Goal: Task Accomplishment & Management: Complete application form

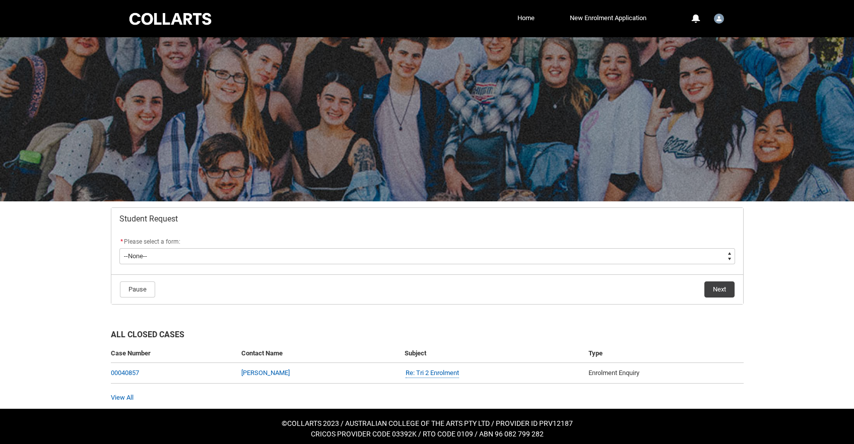
scroll to position [5, 0]
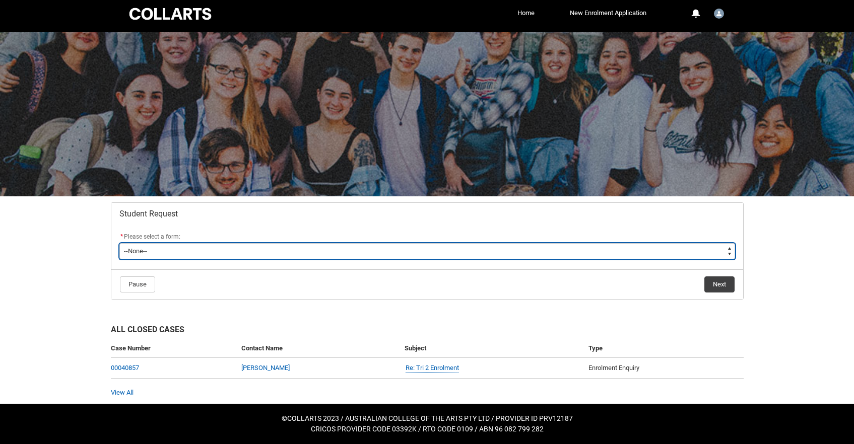
click at [343, 249] on select "--None-- Academic Transcript Application to Appeal Assignment Extension Change …" at bounding box center [427, 251] width 616 height 16
type lightning-select "Enrolment_Variation_Choice"
click at [119, 243] on select "--None-- Academic Transcript Application to Appeal Assignment Extension Change …" at bounding box center [427, 251] width 616 height 16
select select "Enrolment_Variation_Choice"
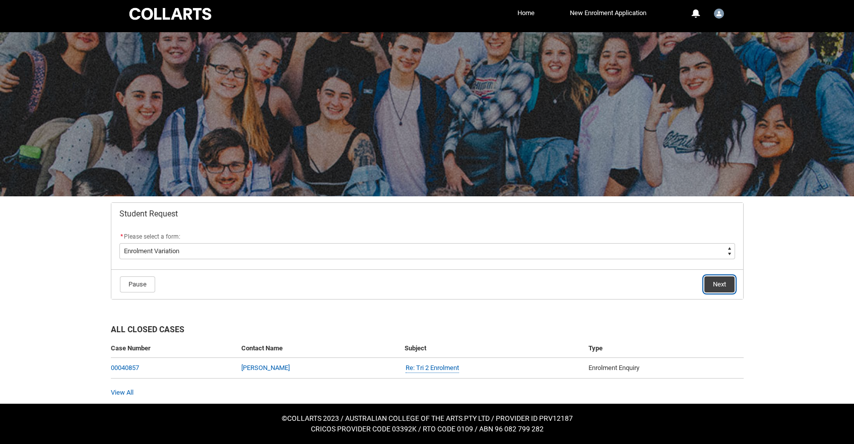
click at [719, 281] on button "Next" at bounding box center [719, 285] width 30 height 16
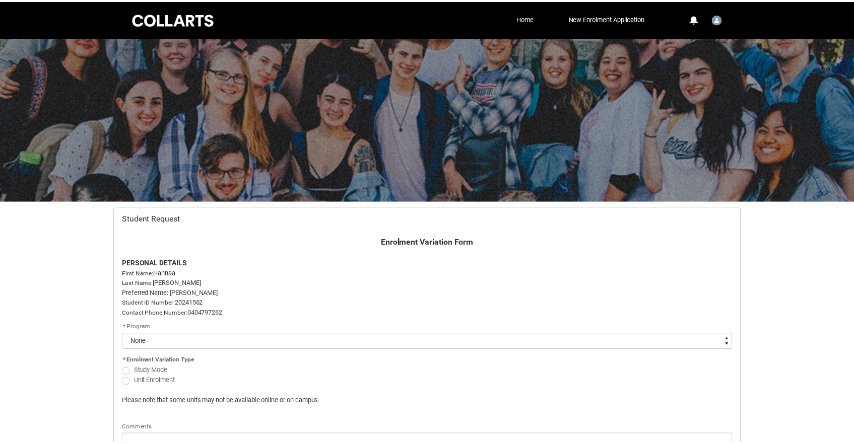
scroll to position [107, 0]
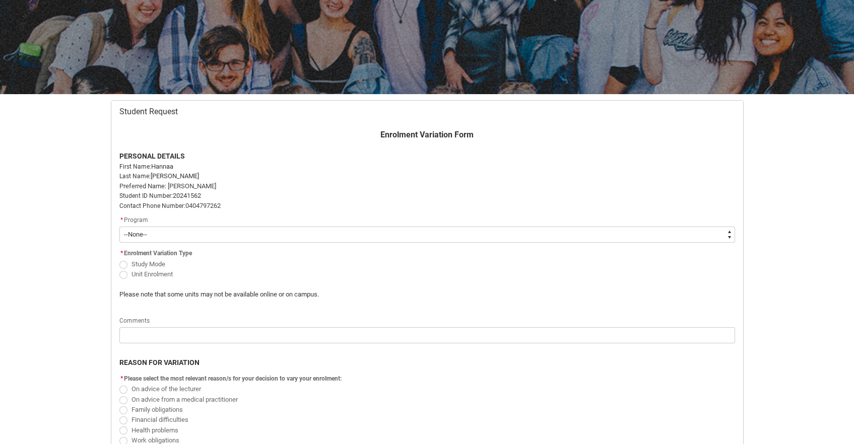
click at [133, 235] on select "--None-- Bachelor of Arts (Interior Design)" at bounding box center [427, 235] width 616 height 16
type lightning-select "recordPicklist_ProgramEnrollment.a0jOZ000003EcdBYAS"
click at [119, 227] on select "--None-- Bachelor of Arts (Interior Design)" at bounding box center [427, 235] width 616 height 16
select select "recordPicklist_ProgramEnrollment.a0jOZ000003EcdBYAS"
click at [122, 275] on span "Redu_Student_Request flow" at bounding box center [123, 275] width 8 height 8
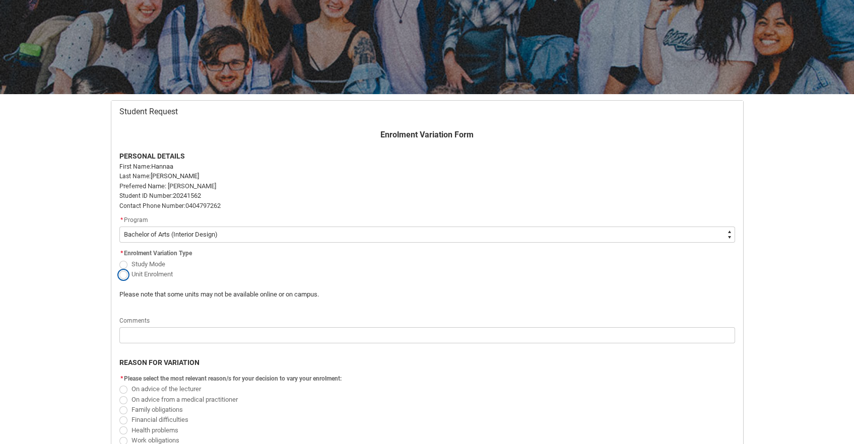
click at [119, 269] on input "Unit Enrolment" at bounding box center [119, 268] width 1 height 1
radio input "true"
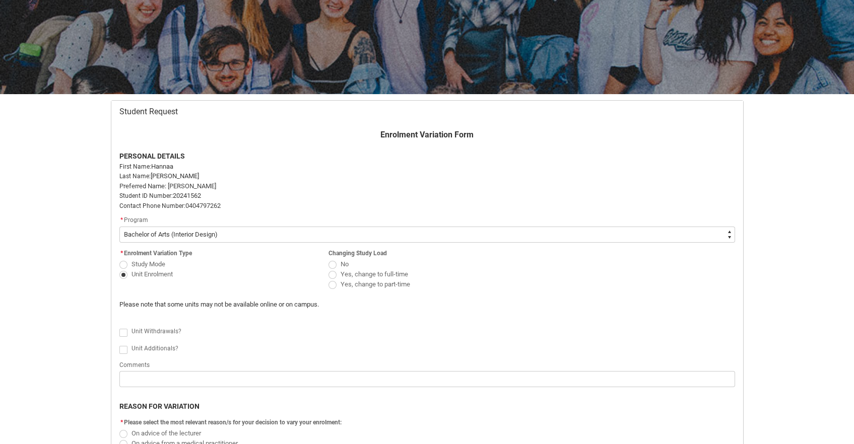
click at [333, 276] on span "Redu_Student_Request flow" at bounding box center [332, 275] width 8 height 8
click at [328, 269] on input "Yes, change to full-time" at bounding box center [328, 268] width 1 height 1
radio input "true"
click at [124, 351] on span "Redu_Student_Request flow" at bounding box center [123, 350] width 8 height 8
click at [119, 345] on input "Redu_Student_Request flow" at bounding box center [119, 344] width 1 height 1
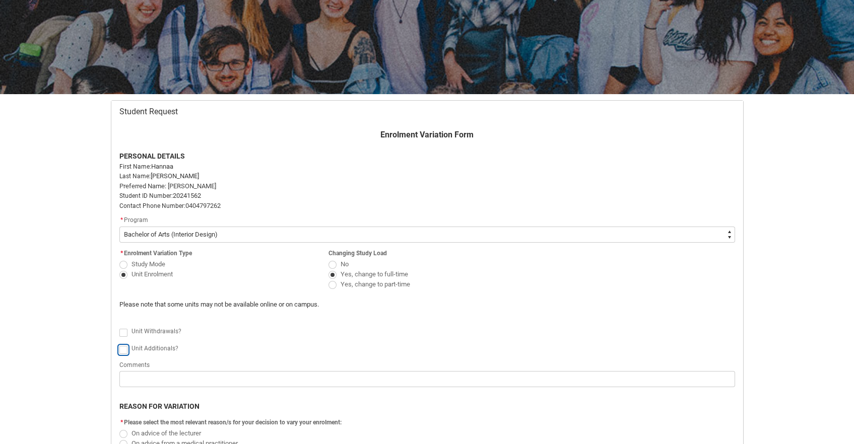
type lightning-input "true"
checkbox input "true"
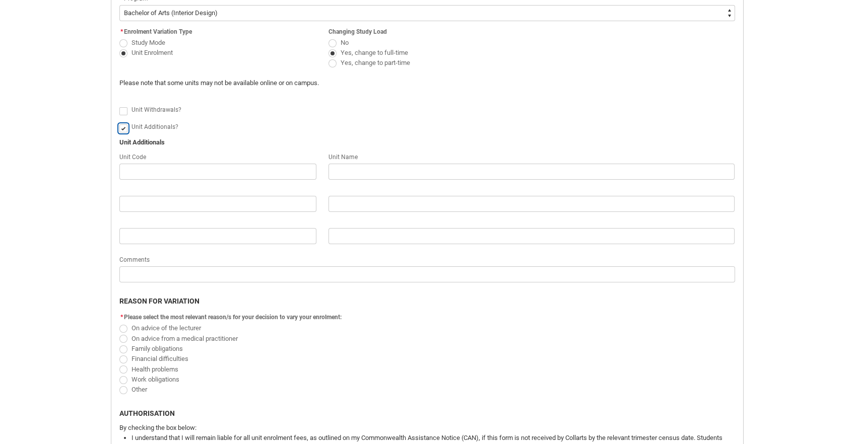
scroll to position [331, 0]
click at [121, 387] on span "Redu_Student_Request flow" at bounding box center [123, 388] width 8 height 8
click at [119, 382] on input "Other" at bounding box center [119, 382] width 1 height 1
radio input "true"
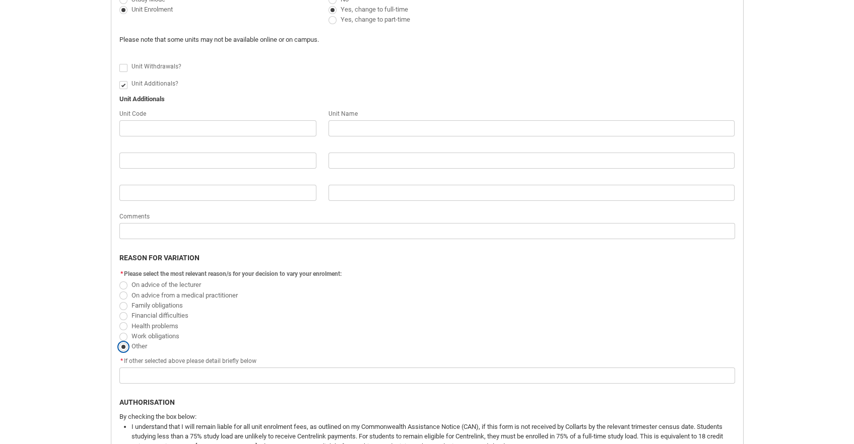
scroll to position [376, 0]
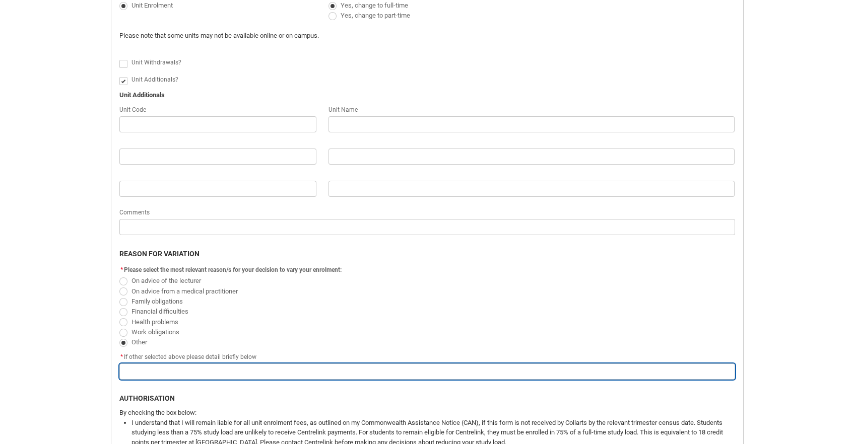
click at [131, 371] on input "Redu_Student_Request flow" at bounding box center [427, 372] width 616 height 16
type lightning-primitive-input-simple "W"
type input "W"
type lightning-primitive-input-simple "Wo"
type input "Wo"
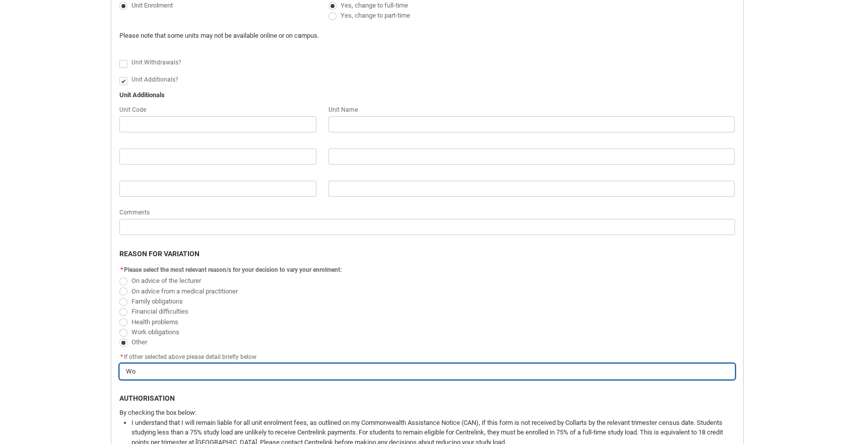
type lightning-primitive-input-simple "Wou"
type input "Wou"
type lightning-primitive-input-simple "Woul"
type input "Woul"
type lightning-primitive-input-simple "Would"
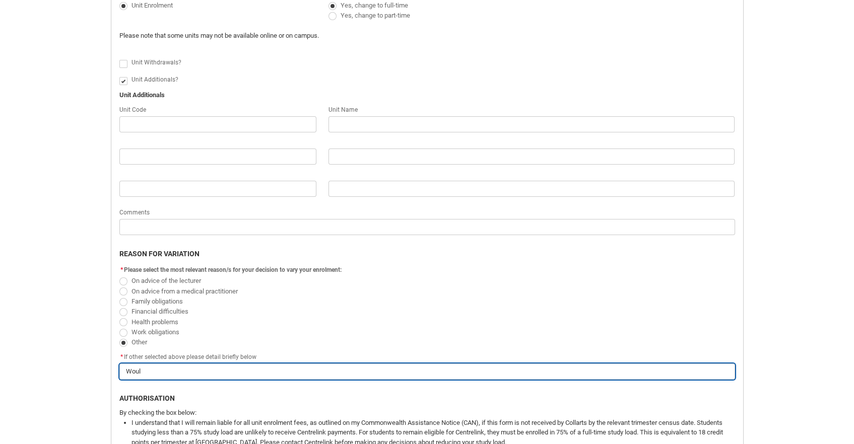
type input "Would"
type lightning-primitive-input-simple "Would"
type input "Would"
type lightning-primitive-input-simple "Would l"
type input "Would l"
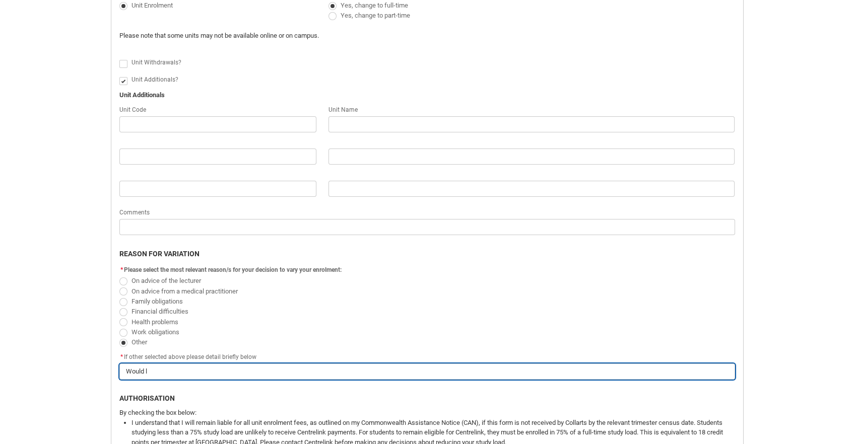
type lightning-primitive-input-simple "Would li"
type input "Would li"
type lightning-primitive-input-simple "Would lik"
type input "Would lik"
type lightning-primitive-input-simple "Would like"
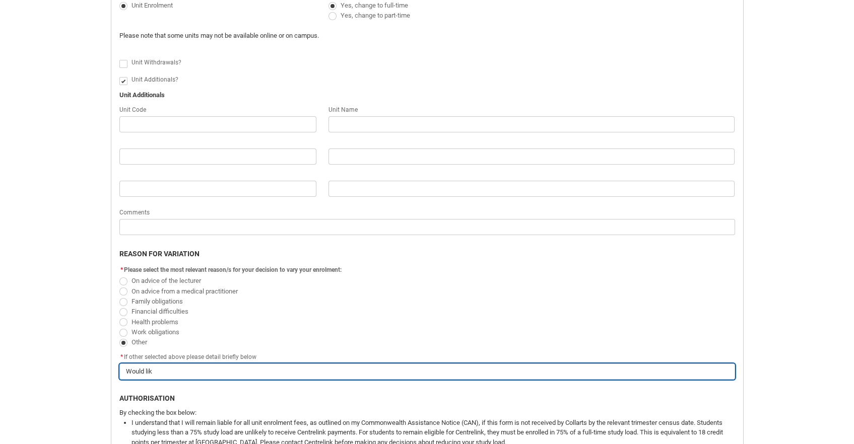
type input "Would like"
type lightning-primitive-input-simple "Would like"
type input "Would like"
type lightning-primitive-input-simple "Would like t"
type input "Would like t"
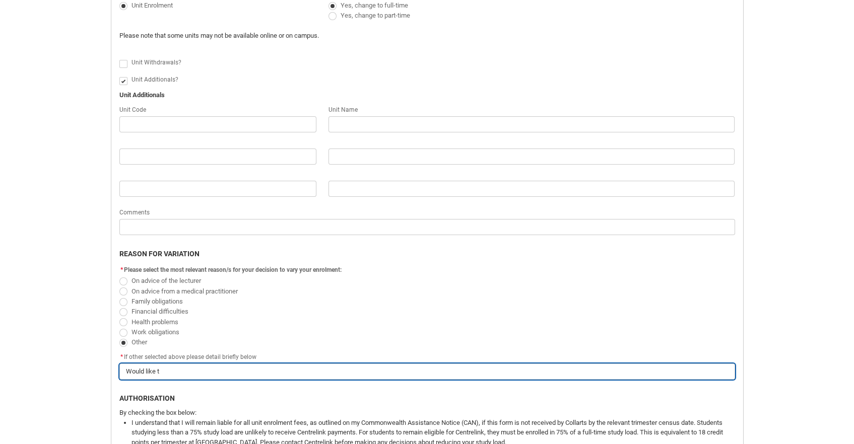
type lightning-primitive-input-simple "Would like to"
type input "Would like to"
type lightning-primitive-input-simple "Would like to"
type input "Would like to"
type lightning-primitive-input-simple "Would like to g"
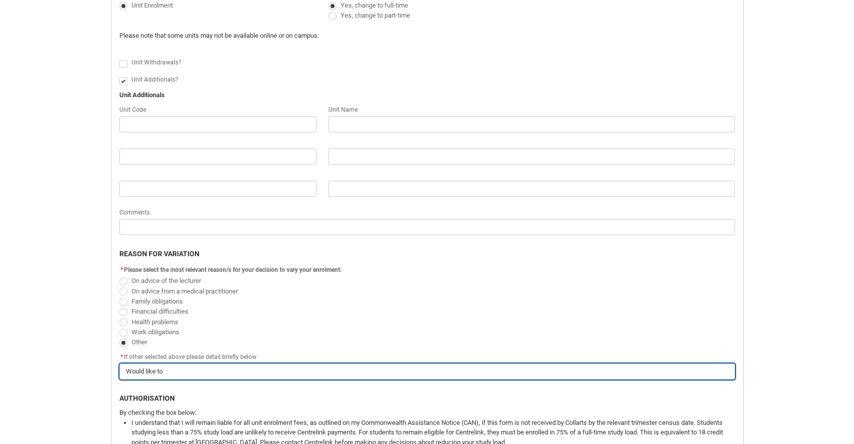
type input "Would like to g"
type lightning-primitive-input-simple "Would like to gr"
type input "Would like to gr"
type lightning-primitive-input-simple "Would like to gra"
type input "Would like to gra"
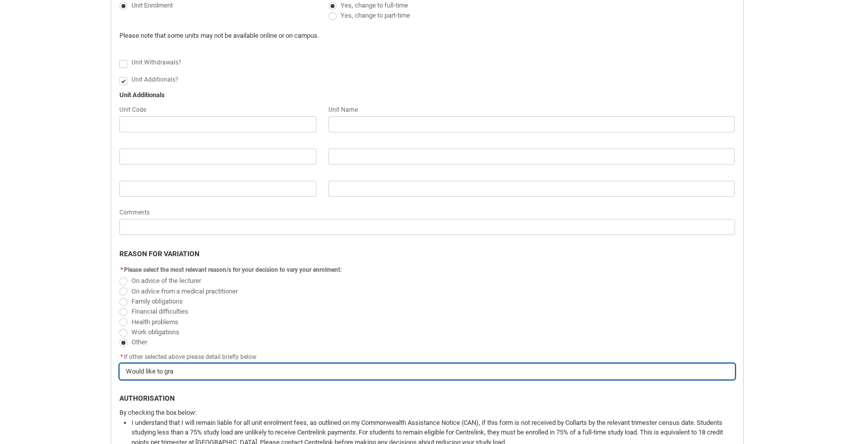
type lightning-primitive-input-simple "Would like to grad"
type input "Would like to grad"
type lightning-primitive-input-simple "Would like to gradu"
type input "Would like to gradu"
type lightning-primitive-input-simple "Would like to gradua"
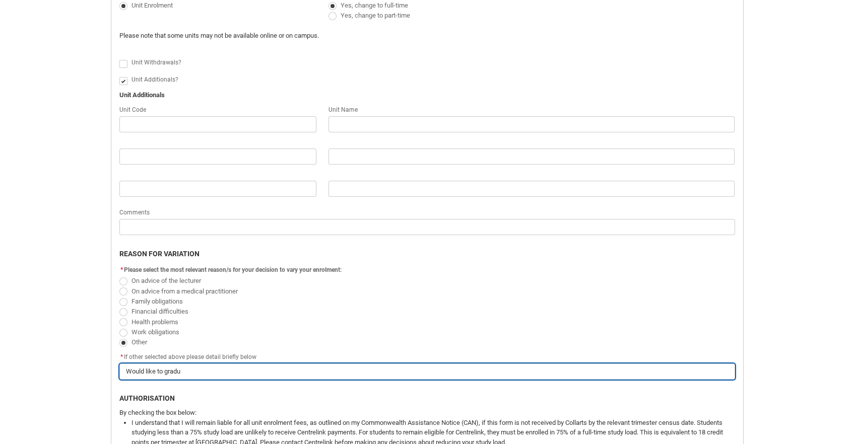
type input "Would like to gradua"
type lightning-primitive-input-simple "Would like to graduat"
type input "Would like to graduat"
type lightning-primitive-input-simple "Would like to graduate"
type input "Would like to graduate"
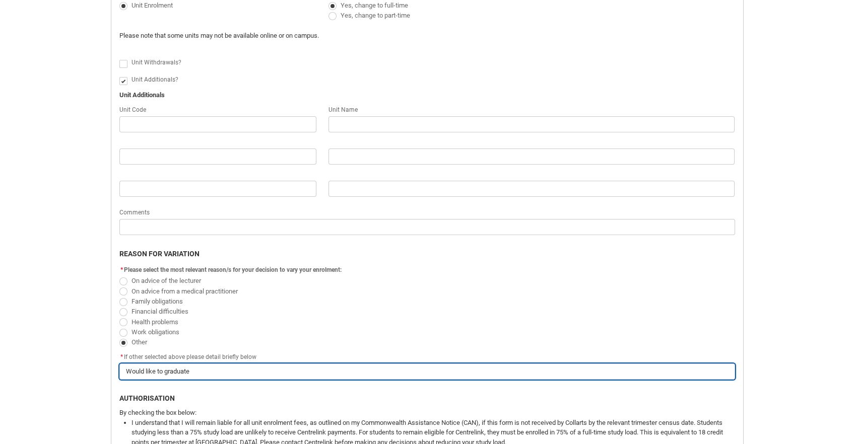
type lightning-primitive-input-simple "Would like to graduate"
type input "Would like to graduate"
type lightning-primitive-input-simple "Would like to graduate t"
type input "Would like to graduate t"
type lightning-primitive-input-simple "Would like to graduate th"
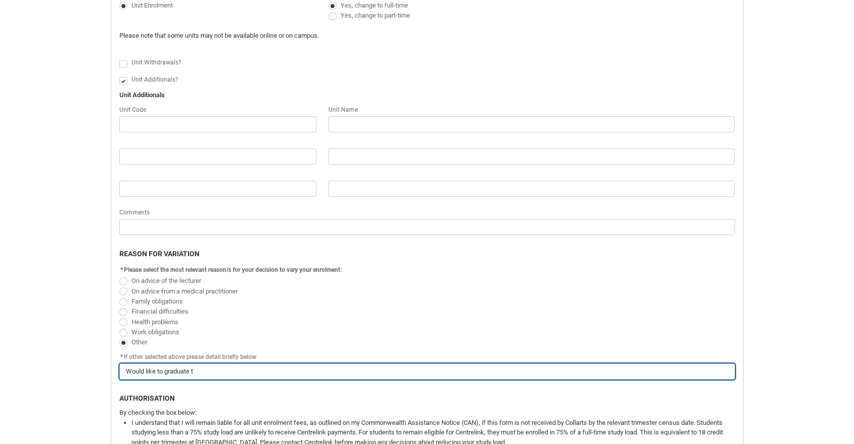
type input "Would like to graduate th"
type lightning-primitive-input-simple "Would like to graduate thi"
type input "Would like to graduate thi"
type lightning-primitive-input-simple "Would like to graduate this"
type input "Would like to graduate this"
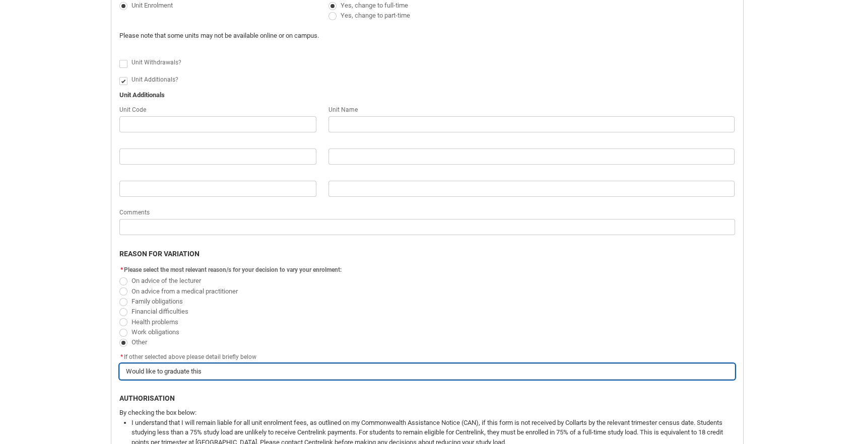
type lightning-primitive-input-simple "Would like to graduate this"
type input "Would like to graduate this"
type lightning-primitive-input-simple "Would like to graduate this y"
type input "Would like to graduate this y"
type lightning-primitive-input-simple "Would like to graduate this ye"
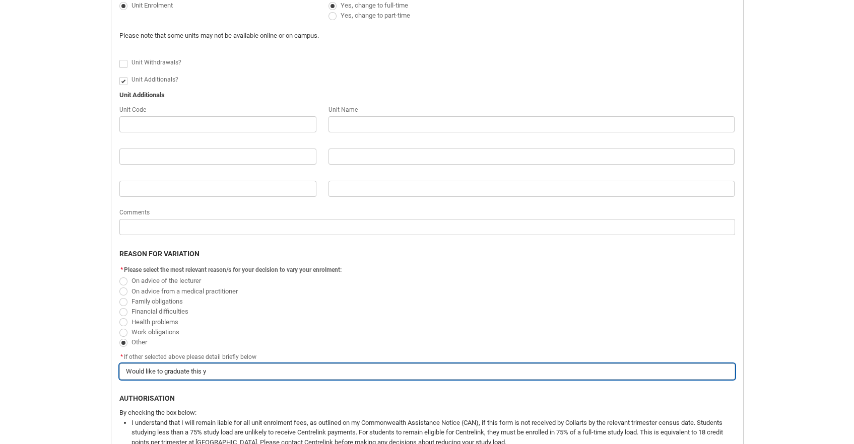
type input "Would like to graduate this ye"
type lightning-primitive-input-simple "Would like to graduate this yea"
type input "Would like to graduate this yea"
type lightning-primitive-input-simple "Would like to graduate this year"
type input "Would like to graduate this year"
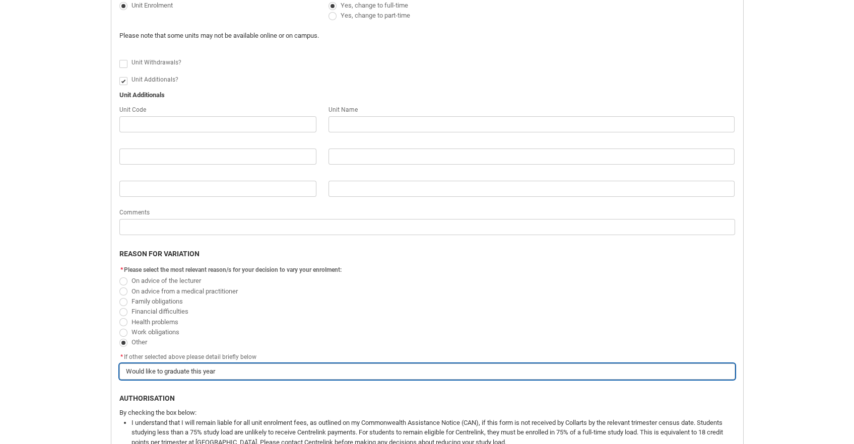
type lightning-primitive-input-simple "Would like to graduate this year"
type input "Would like to graduate this year"
click at [165, 375] on input "Would like to graduate this year" at bounding box center [427, 372] width 616 height 16
type lightning-primitive-input-simple "Would like to fgraduate this year"
type input "Would like to fgraduate this year"
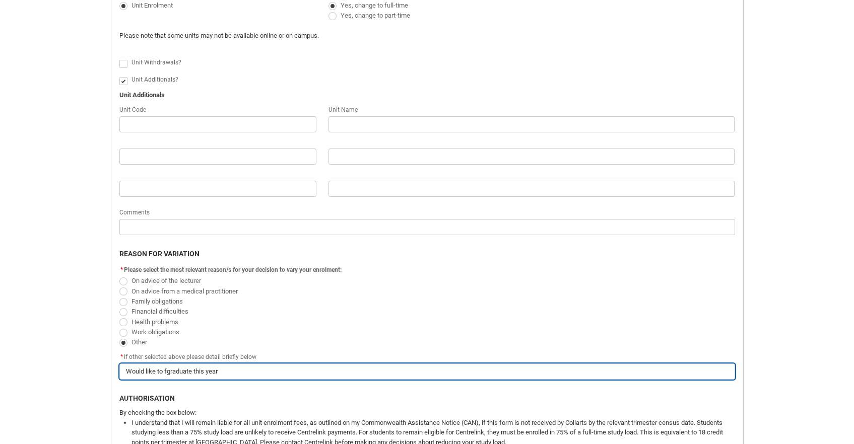
type lightning-primitive-input-simple "Would like to figraduate this year"
type input "Would like to figraduate this year"
type lightning-primitive-input-simple "Would like to fingraduate this year"
type input "Would like to fingraduate this year"
type lightning-primitive-input-simple "Would like to finigraduate this year"
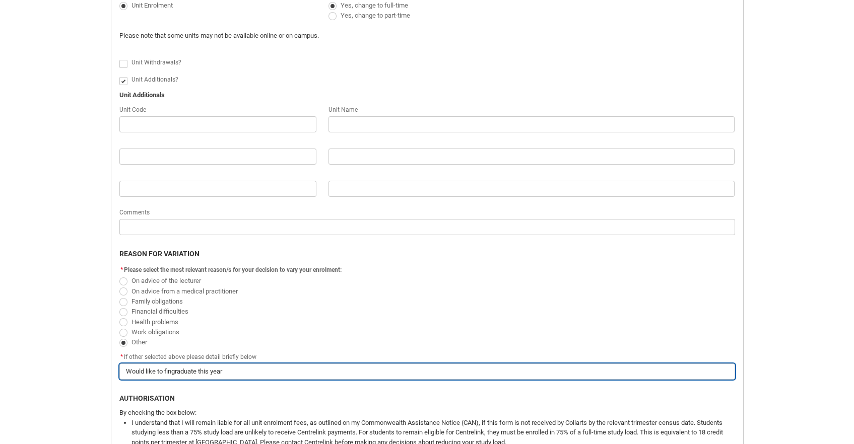
type input "Would like to finigraduate this year"
type lightning-primitive-input-simple "Would like to finisgraduate this year"
type input "Would like to finisgraduate this year"
type lightning-primitive-input-simple "Would like to finishgraduate this year"
type input "Would like to finishgraduate this year"
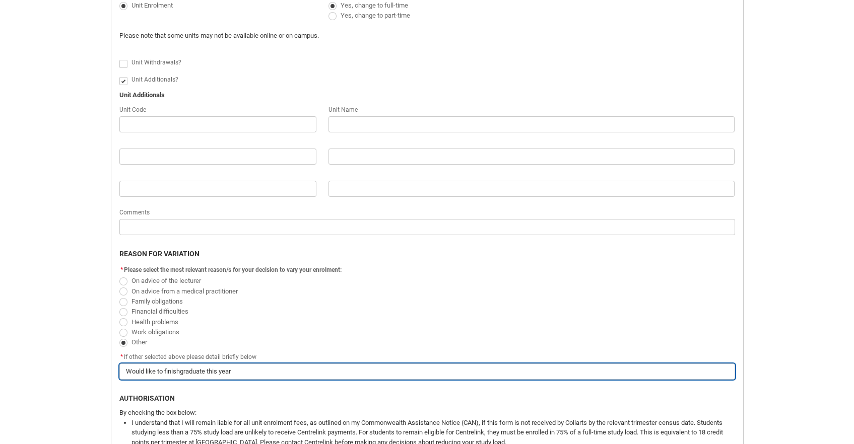
type lightning-primitive-input-simple "Would like to finish graduate this year"
type input "Would like to finish graduate this year"
type lightning-primitive-input-simple "Would like to finish tgraduate this year"
type input "Would like to finish tgraduate this year"
type lightning-primitive-input-simple "Would like to finish thgraduate this year"
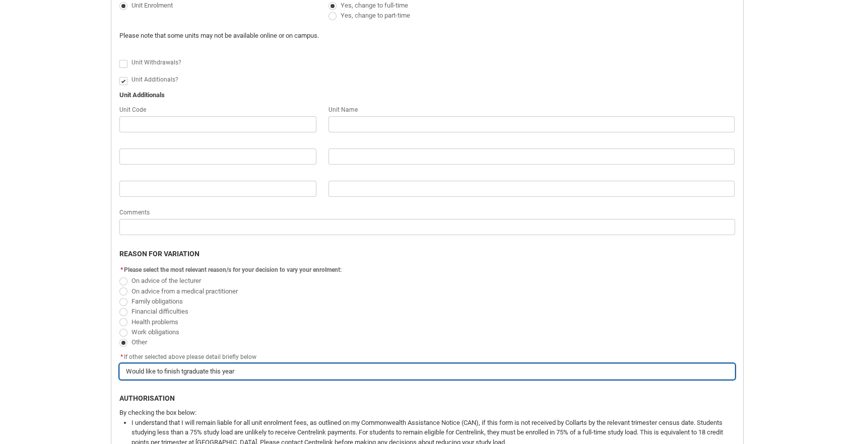
type input "Would like to finish thgraduate this year"
type lightning-primitive-input-simple "Would like to finish thegraduate this year"
type input "Would like to finish thegraduate this year"
type lightning-primitive-input-simple "Would like to finish the graduate this year"
type input "Would like to finish the graduate this year"
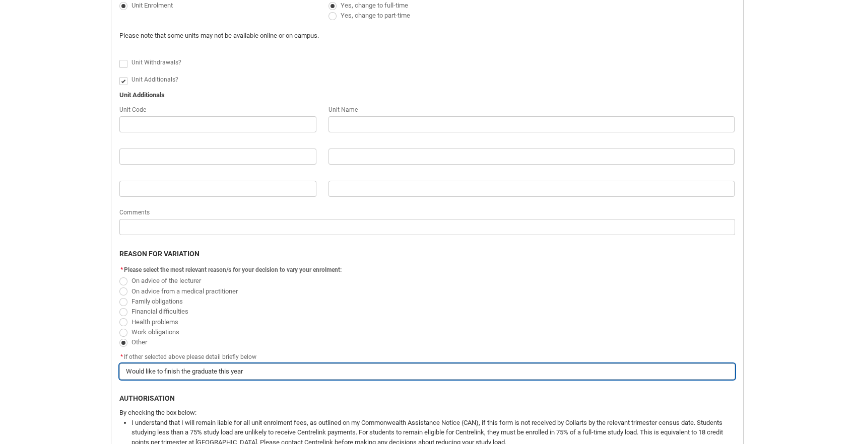
type lightning-primitive-input-simple "Would like to finish the cgraduate this year"
type input "Would like to finish the cgraduate this year"
type lightning-primitive-input-simple "Would like to finish the cograduate this year"
type input "Would like to finish the cograduate this year"
type lightning-primitive-input-simple "Would like to finish the cougraduate this year"
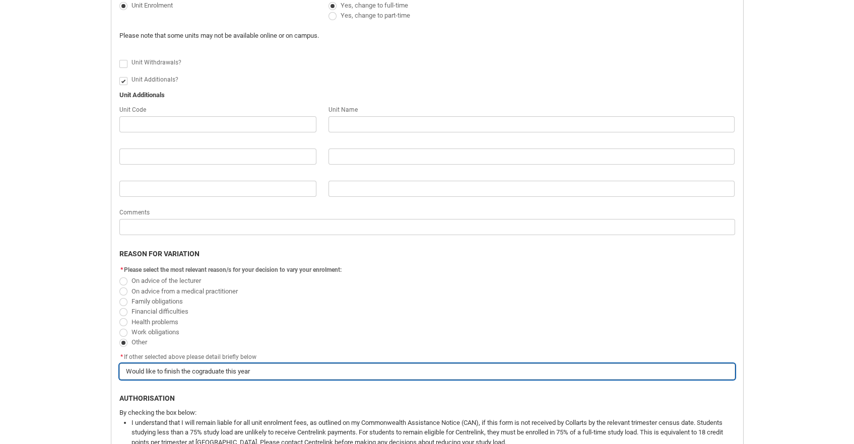
type input "Would like to finish the cougraduate this year"
type lightning-primitive-input-simple "Would like to finish the courgraduate this year"
type input "Would like to finish the courgraduate this year"
type lightning-primitive-input-simple "Would like to finish the coursgraduate this year"
type input "Would like to finish the coursgraduate this year"
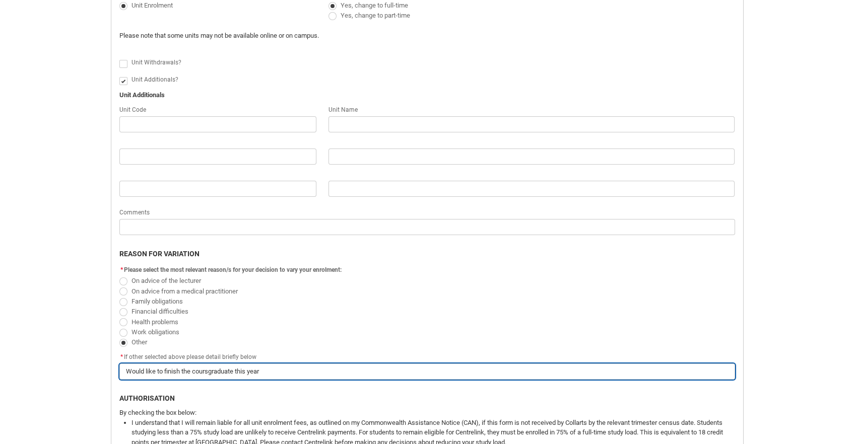
type lightning-primitive-input-simple "Would like to finish the coursegraduate this year"
type input "Would like to finish the coursegraduate this year"
type lightning-primitive-input-simple "Would like to finish the course graduate this year"
type input "Would like to finish the course graduate this year"
type lightning-primitive-input-simple "Would like to finish the course agraduate this year"
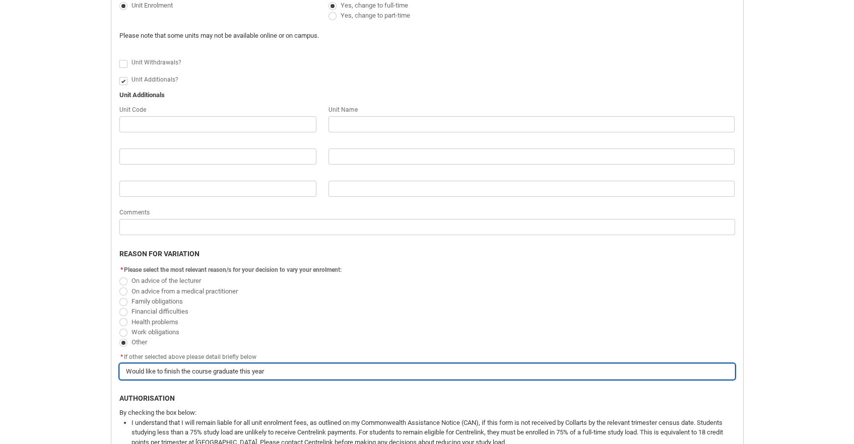
type input "Would like to finish the course agraduate this year"
type lightning-primitive-input-simple "Would like to finish the course angraduate this year"
type input "Would like to finish the course angraduate this year"
type lightning-primitive-input-simple "Would like to finish the course andgraduate this year"
type input "Would like to finish the course andgraduate this year"
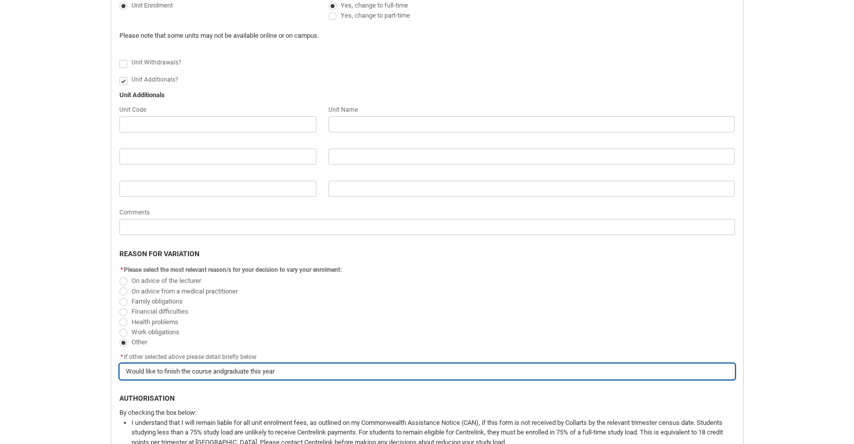
type lightning-primitive-input-simple "Would like to finish the course and graduate this year"
type input "Would like to finish the course and graduate this year"
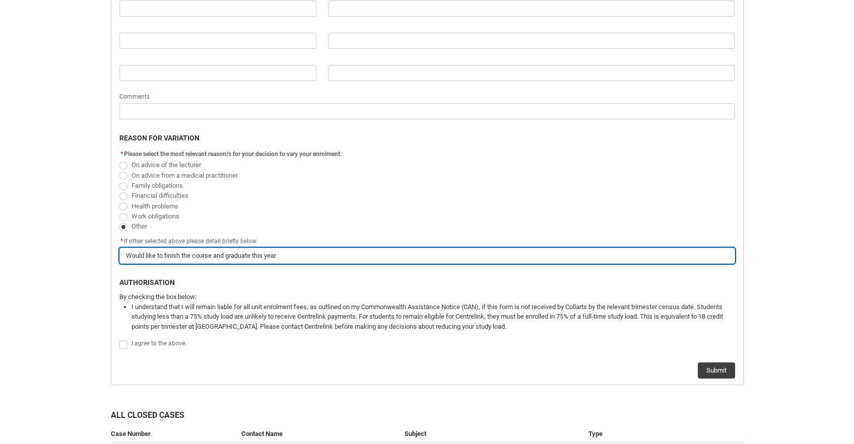
scroll to position [479, 0]
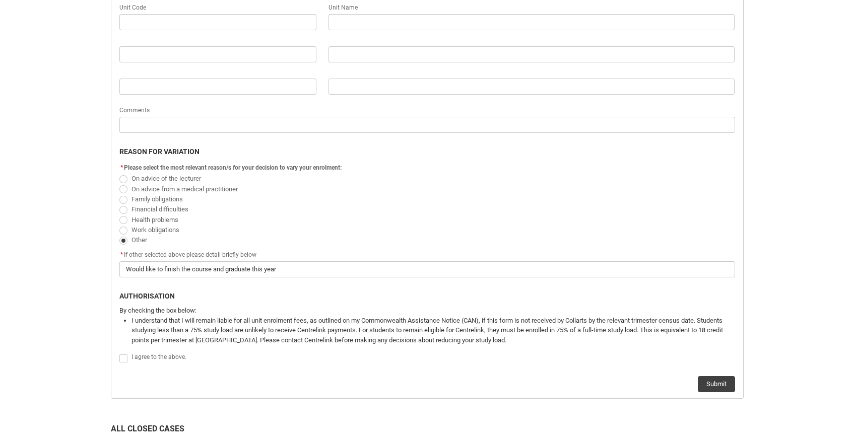
click at [124, 358] on span "Redu_Student_Request flow" at bounding box center [123, 359] width 8 height 8
click at [119, 353] on input "Redu_Student_Request flow" at bounding box center [119, 353] width 1 height 1
type lightning-input "true"
checkbox input "true"
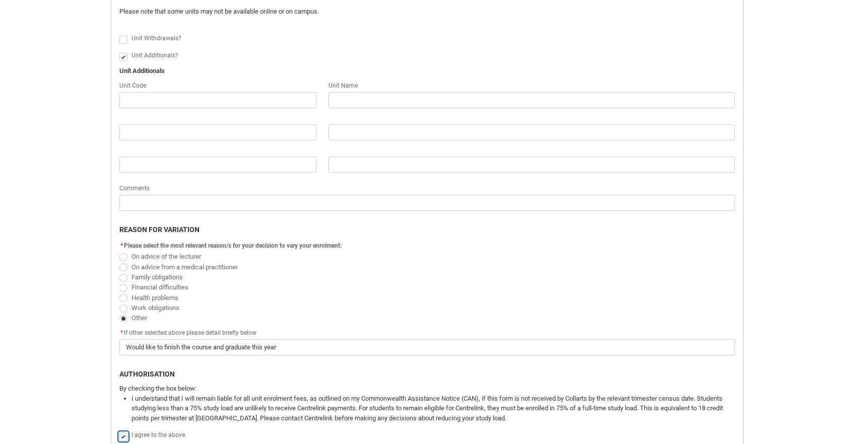
scroll to position [375, 0]
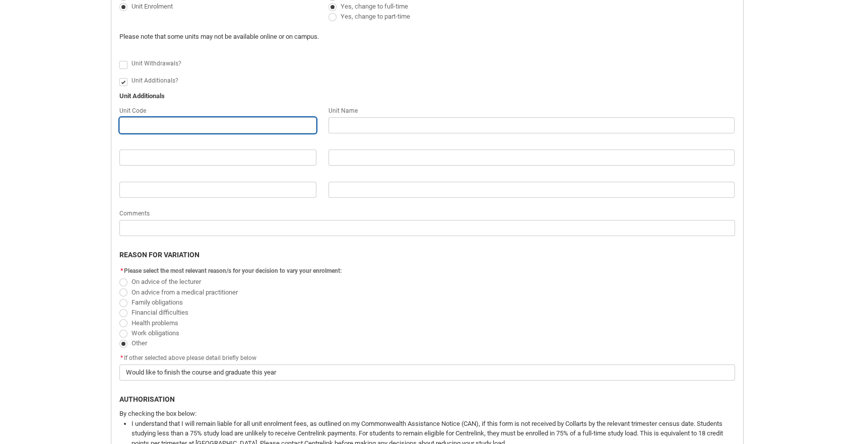
click at [168, 123] on input "Redu_Student_Request flow" at bounding box center [217, 125] width 197 height 16
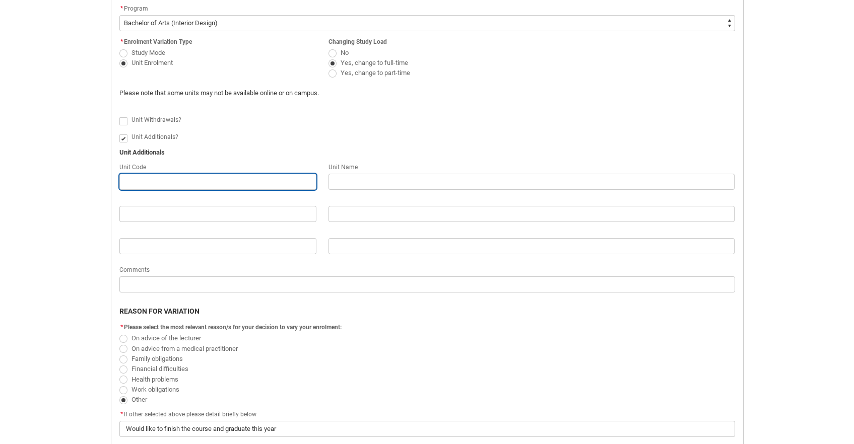
scroll to position [319, 0]
click at [124, 53] on span "Redu_Student_Request flow" at bounding box center [123, 53] width 8 height 8
click at [119, 47] on input "Study Mode" at bounding box center [119, 46] width 1 height 1
radio input "true"
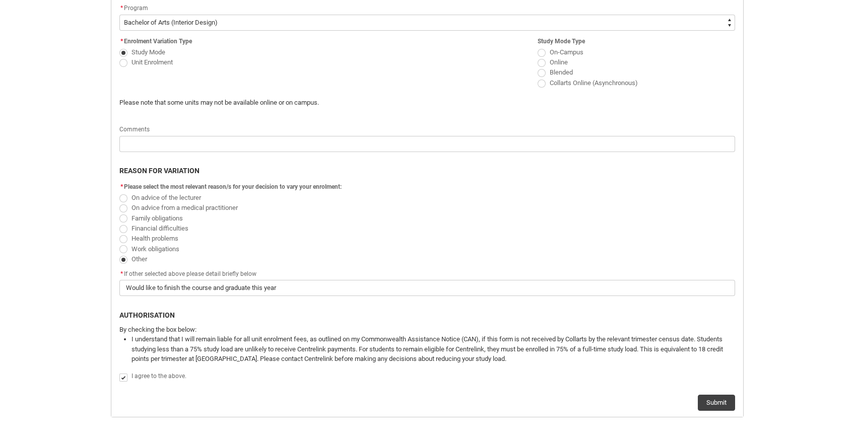
click at [120, 66] on span "Redu_Student_Request flow" at bounding box center [123, 63] width 8 height 8
click at [119, 57] on input "Unit Enrolment" at bounding box center [119, 56] width 1 height 1
radio input "true"
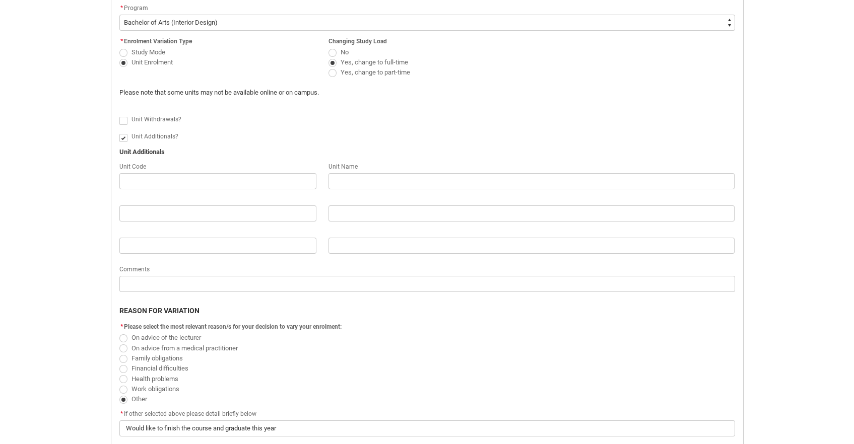
click at [122, 139] on span "Redu_Student_Request flow" at bounding box center [123, 138] width 8 height 8
click at [119, 132] on input "Redu_Student_Request flow" at bounding box center [119, 132] width 1 height 1
type lightning-input "false"
checkbox input "false"
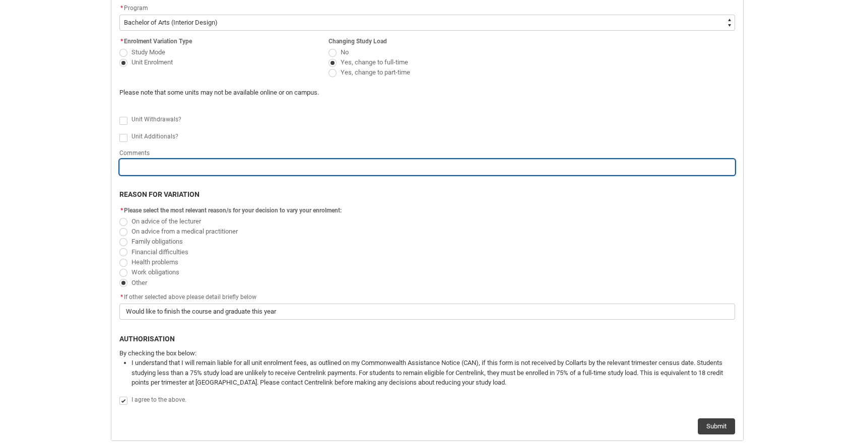
click at [145, 169] on input "Redu_Student_Request flow" at bounding box center [427, 167] width 616 height 16
type lightning-primitive-input-simple "P"
type input "P"
type lightning-primitive-input-simple "Pl"
type input "Pl"
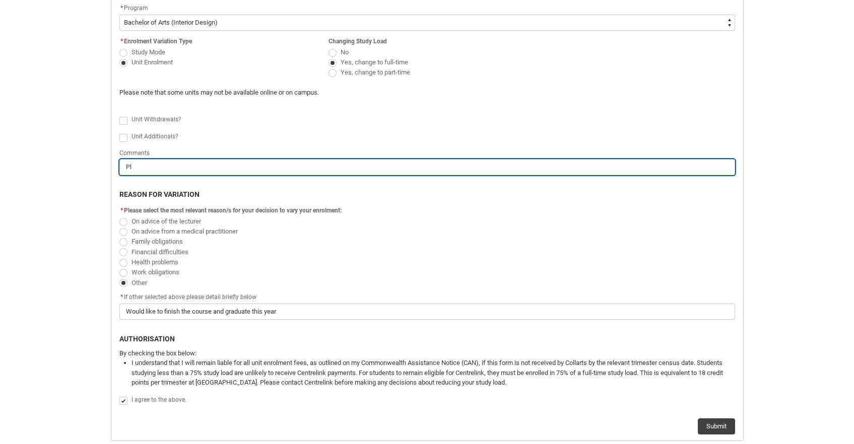
type lightning-primitive-input-simple "Ple"
type input "Ple"
type lightning-primitive-input-simple "Plea"
type input "Plea"
type lightning-primitive-input-simple "Pleas"
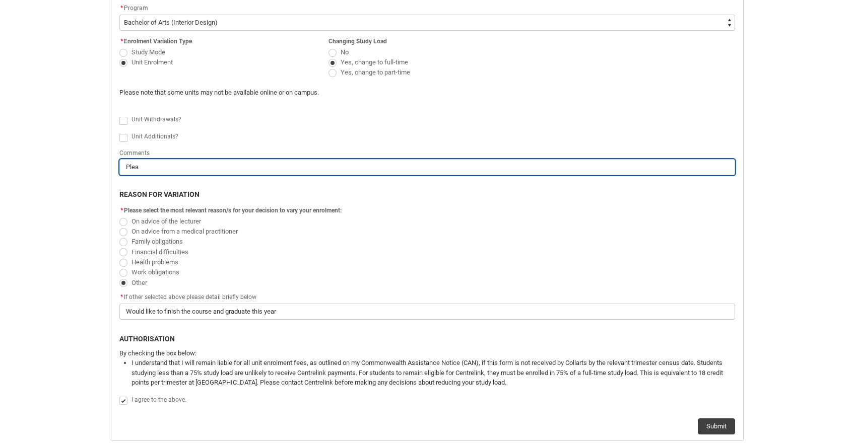
type input "Pleas"
type lightning-primitive-input-simple "Please"
type input "Please"
type lightning-primitive-input-simple "Please"
type input "Please"
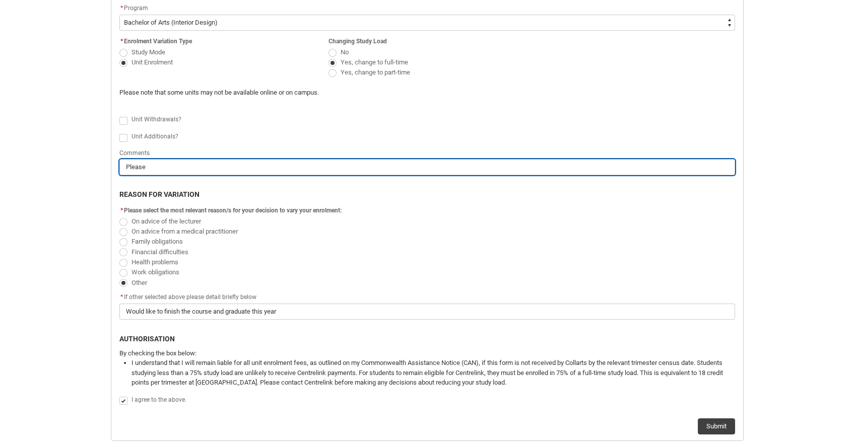
type lightning-primitive-input-simple "Please e"
type input "Please e"
type lightning-primitive-input-simple "Please en"
type input "Please en"
type lightning-primitive-input-simple "Please enr"
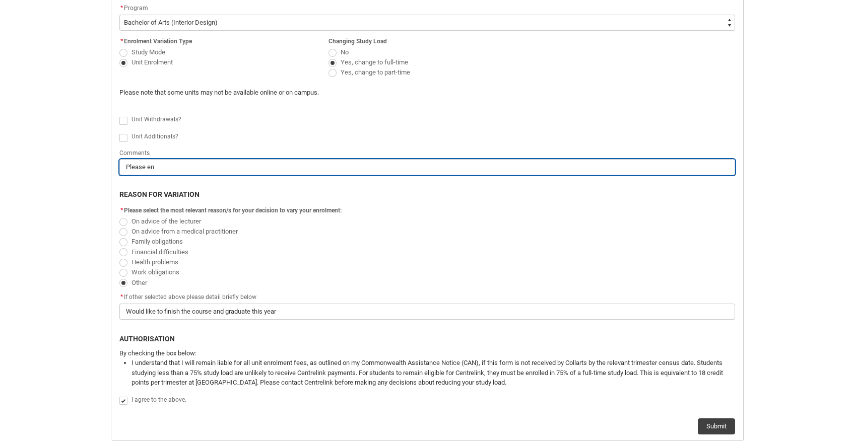
type input "Please enr"
type lightning-primitive-input-simple "Please enro"
type input "Please enro"
type lightning-primitive-input-simple "Please enrol"
type input "Please enrol"
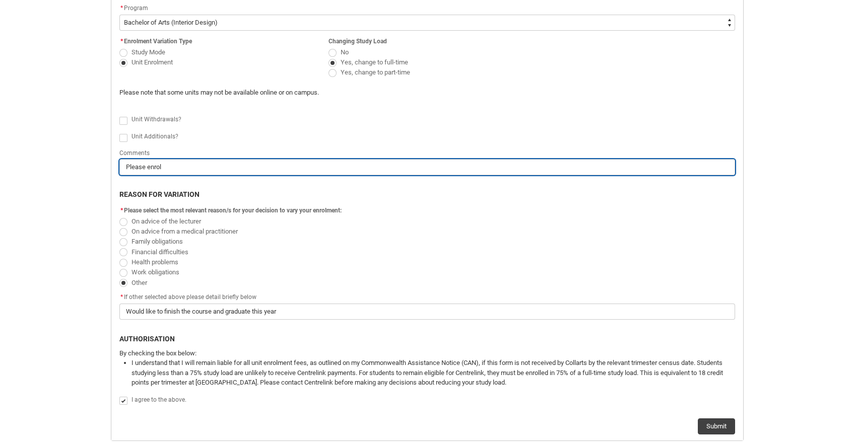
type lightning-primitive-input-simple "Please enro"
type input "Please enro"
type lightning-primitive-input-simple "Please enr"
type input "Please enr"
type lightning-primitive-input-simple "Please en"
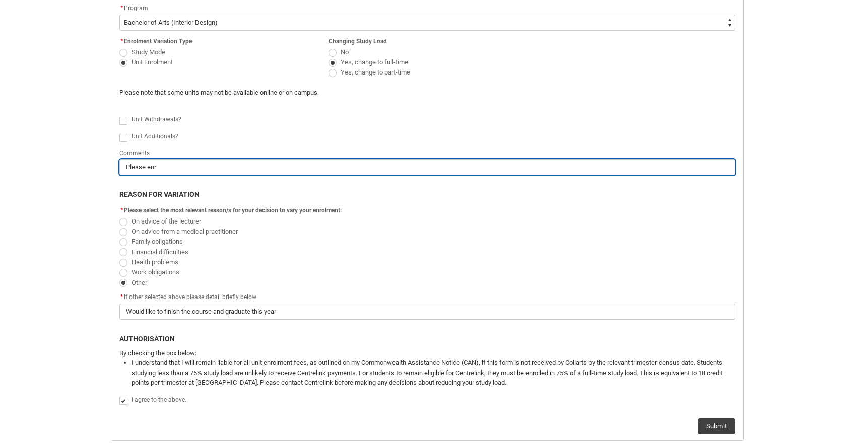
type input "Please en"
type lightning-primitive-input-simple "Please e"
type input "Please e"
type lightning-primitive-input-simple "Please"
type input "Please"
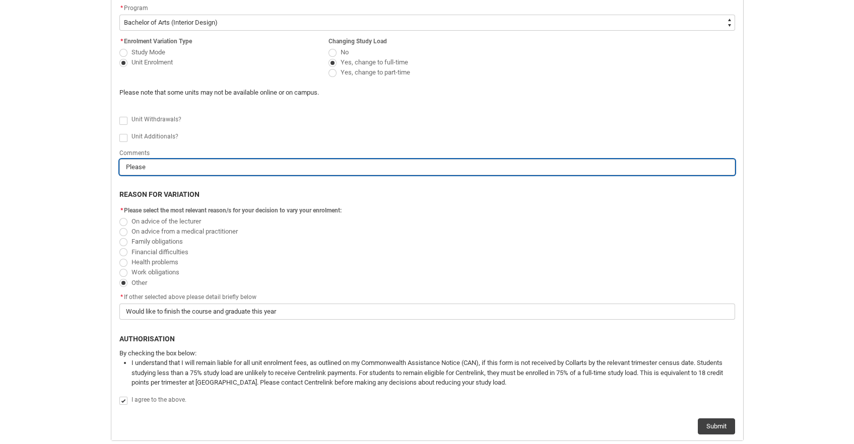
type lightning-primitive-input-simple "Please a"
type input "Please a"
type lightning-primitive-input-simple "Please ad"
type input "Please ad"
type lightning-primitive-input-simple "Please a"
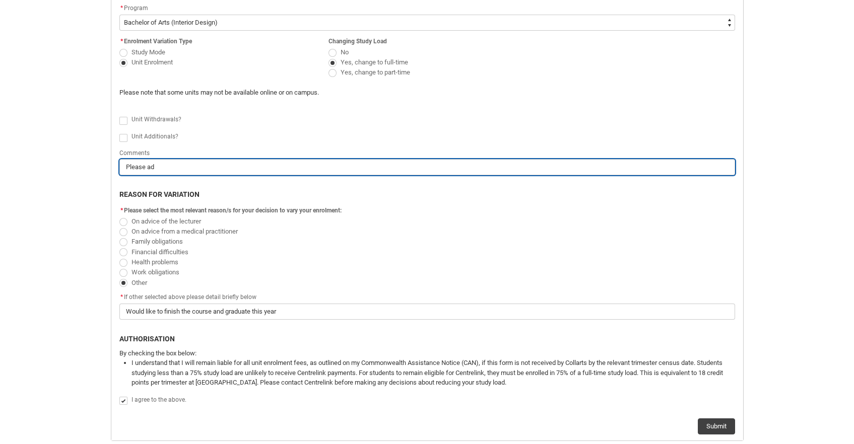
type input "Please a"
type lightning-primitive-input-simple "Please ae"
type input "Please ae"
type lightning-primitive-input-simple "Please a"
type input "Please a"
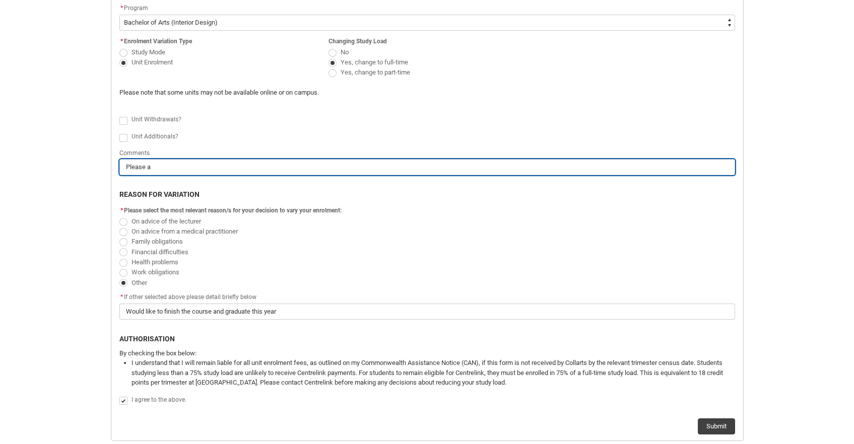
type lightning-primitive-input-simple "Please"
type input "Please"
type lightning-primitive-input-simple "Please e"
type input "Please e"
type lightning-primitive-input-simple "Please en"
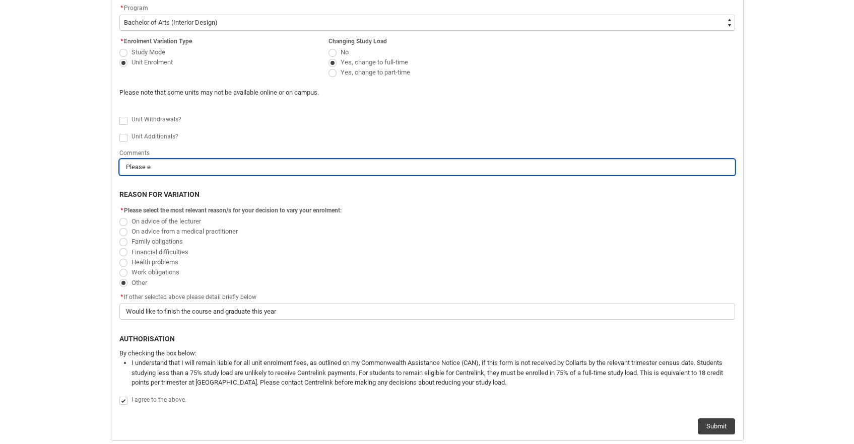
type input "Please en"
type lightning-primitive-input-simple "Please enr"
type input "Please enr"
type lightning-primitive-input-simple "Please enro"
type input "Please enro"
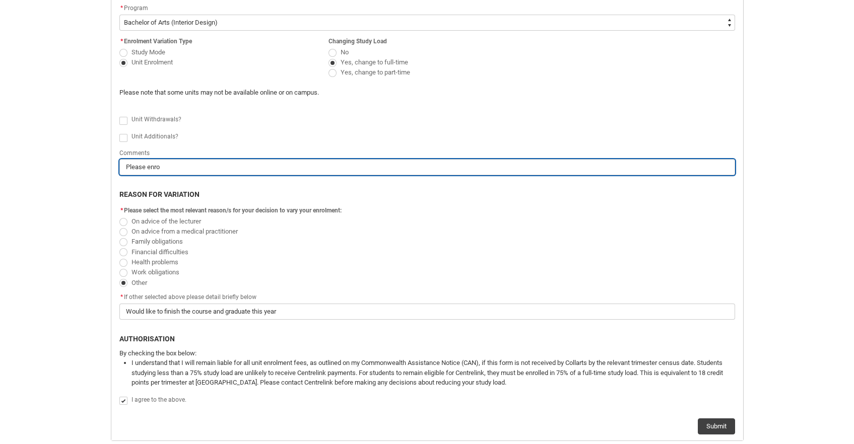
type lightning-primitive-input-simple "Please enrol"
type input "Please enrol"
type lightning-primitive-input-simple "Please enrol"
type input "Please enrol"
type lightning-primitive-input-simple "Please enrol m"
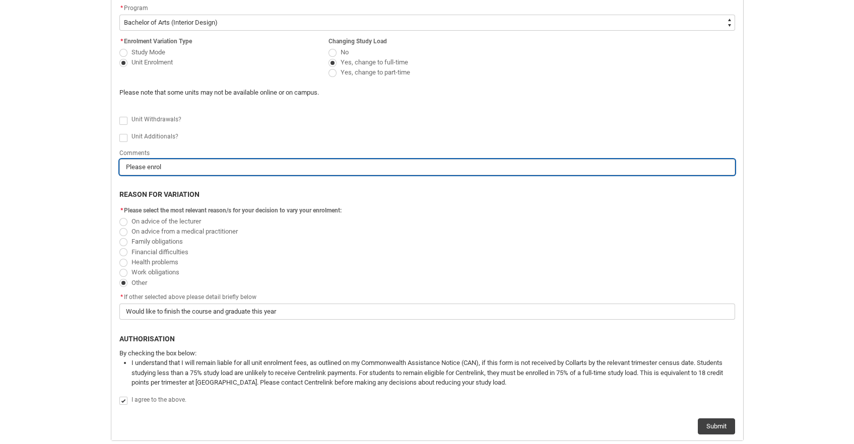
type input "Please enrol m"
type lightning-primitive-input-simple "Please enrol me"
type input "Please enrol me"
type lightning-primitive-input-simple "Please enrol me"
type input "Please enrol me"
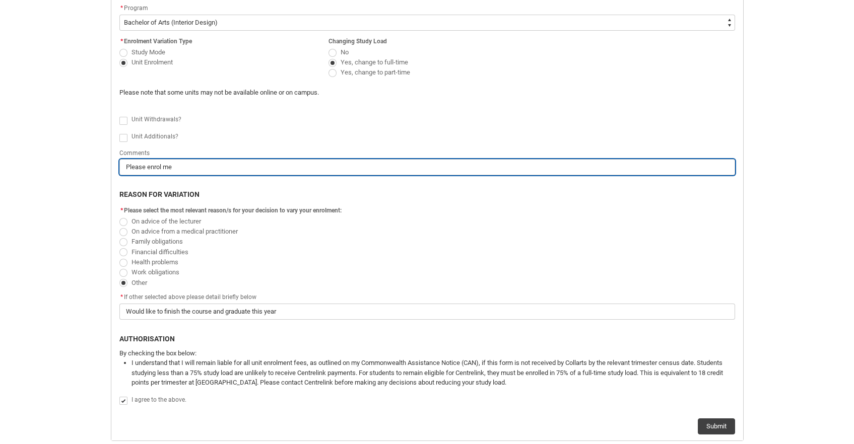
type lightning-primitive-input-simple "Please enrol me i"
type input "Please enrol me i"
type lightning-primitive-input-simple "Please enrol me in"
type input "Please enrol me in"
type lightning-primitive-input-simple "Please enrol me in"
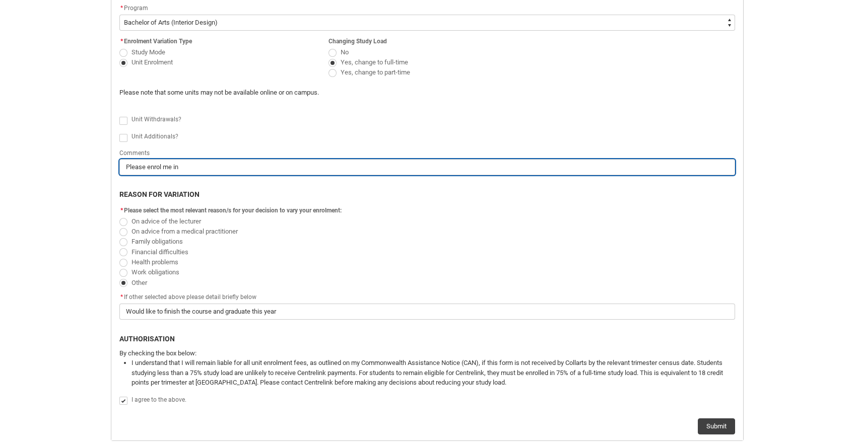
type input "Please enrol me in"
type lightning-primitive-input-simple "Please enrol me in I"
type input "Please enrol me in I"
type lightning-primitive-input-simple "Please enrol me in In"
type input "Please enrol me in In"
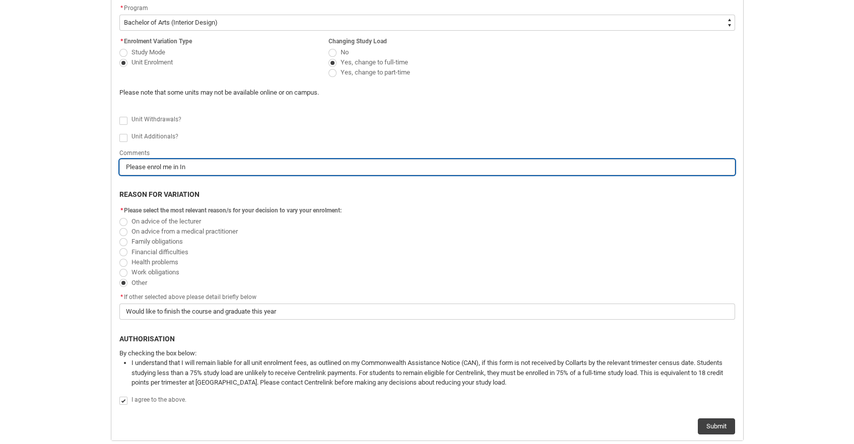
type lightning-primitive-input-simple "Please enrol me in [GEOGRAPHIC_DATA]"
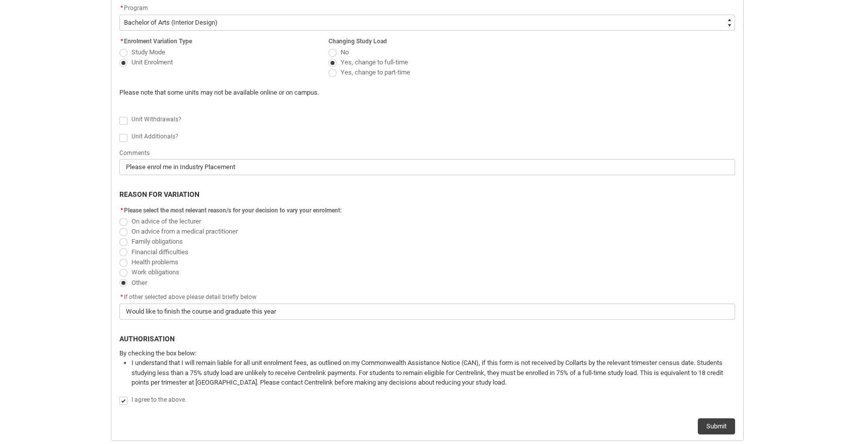
click at [123, 139] on span "Redu_Student_Request flow" at bounding box center [123, 138] width 8 height 8
click at [119, 132] on input "Redu_Student_Request flow" at bounding box center [119, 132] width 1 height 1
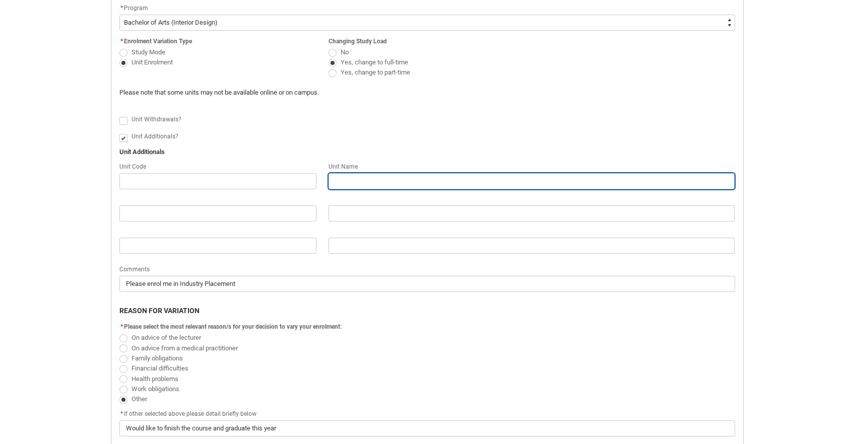
click at [343, 184] on input "Redu_Student_Request flow" at bounding box center [531, 181] width 406 height 16
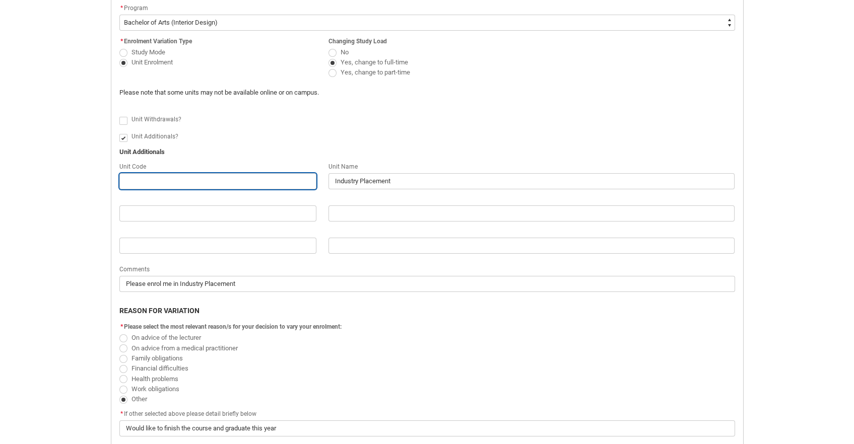
click at [163, 181] on input "Redu_Student_Request flow" at bounding box center [217, 181] width 197 height 16
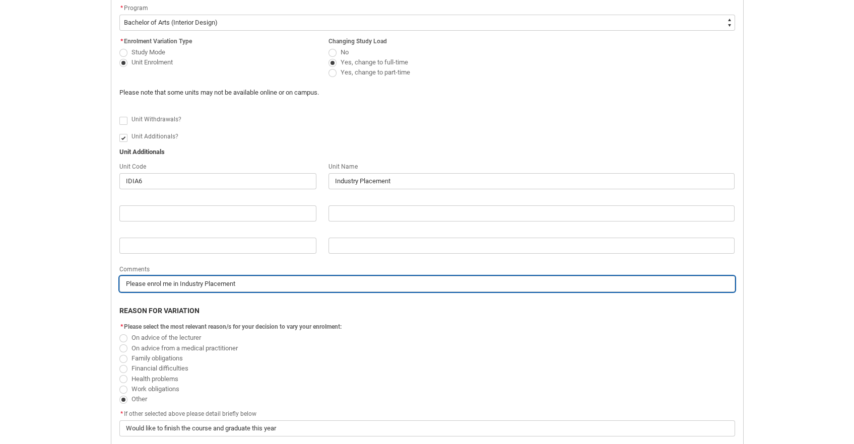
click at [245, 282] on input "Please enrol me in Industry Placement" at bounding box center [427, 284] width 616 height 16
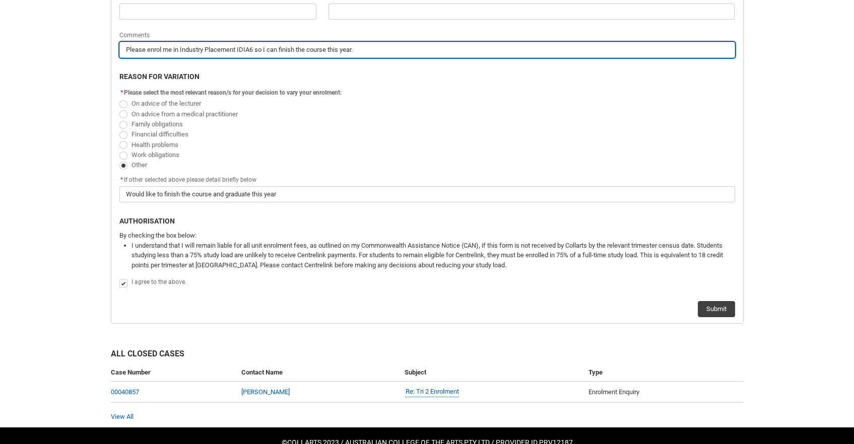
scroll to position [578, 0]
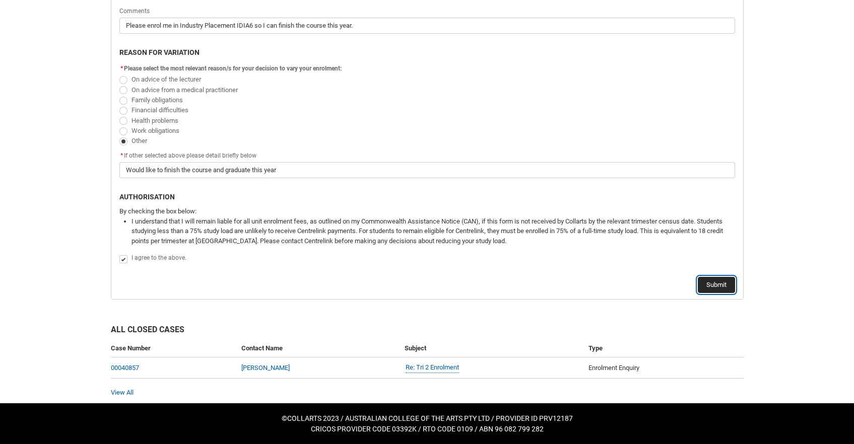
click at [713, 281] on button "Submit" at bounding box center [716, 285] width 37 height 16
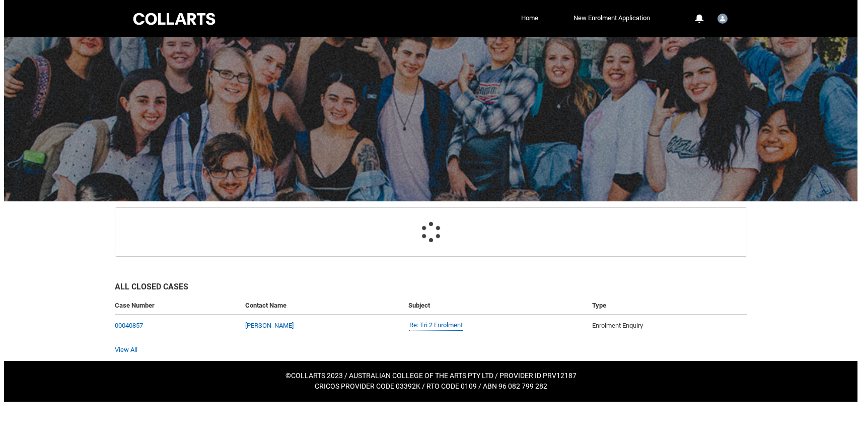
scroll to position [0, 0]
